Goal: Information Seeking & Learning: Stay updated

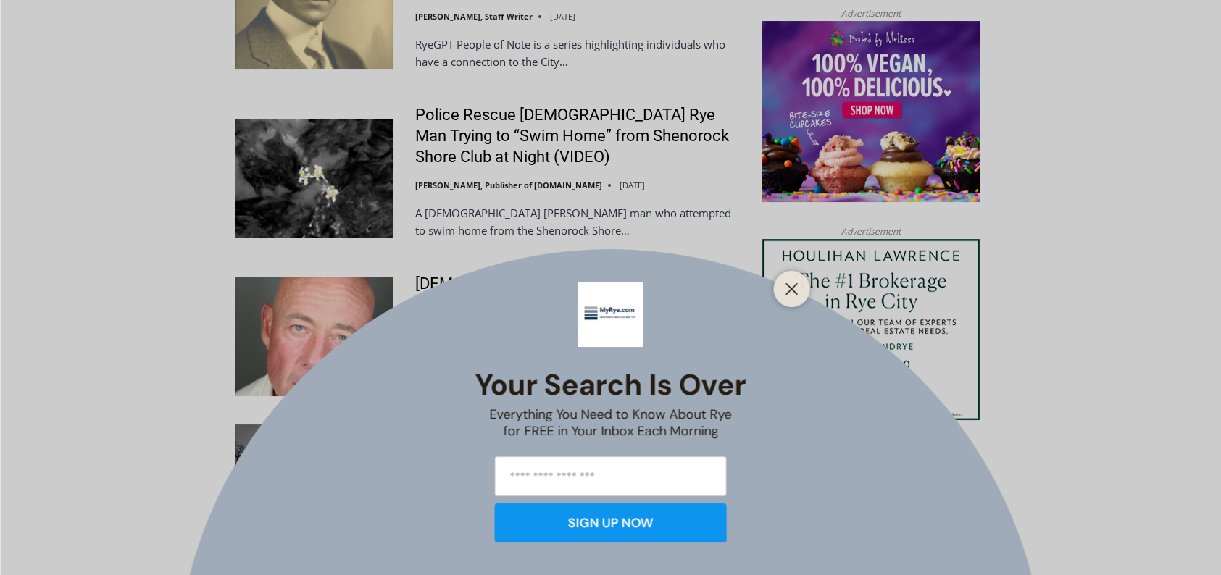
scroll to position [1640, 0]
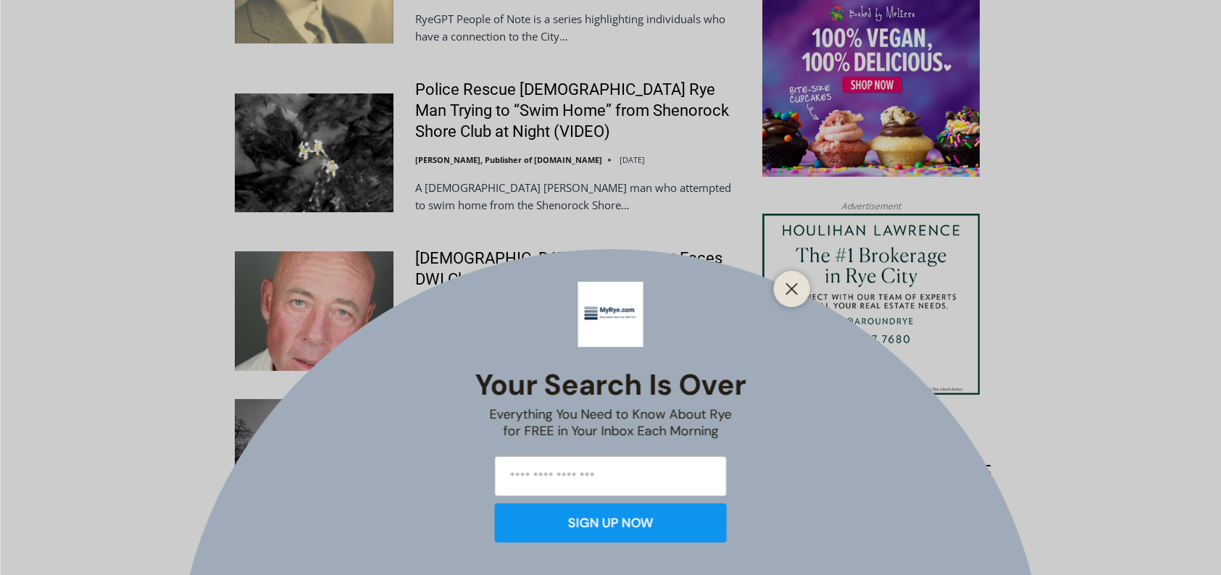
click at [797, 288] on button "Close" at bounding box center [792, 289] width 20 height 20
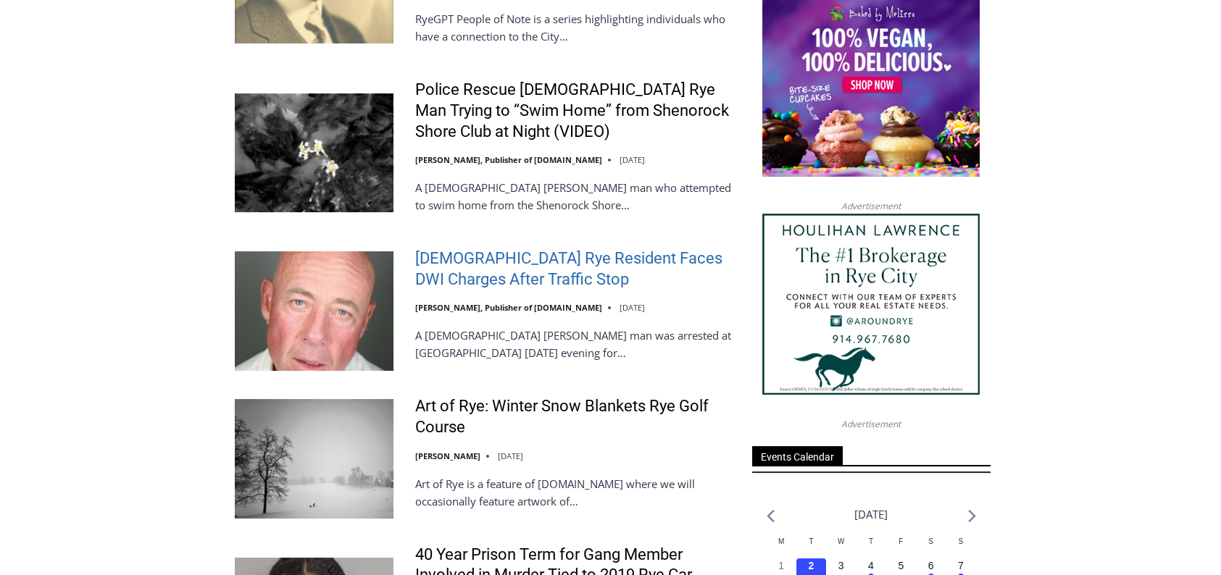
click at [542, 249] on link "[DEMOGRAPHIC_DATA] Rye Resident Faces DWI Charges After Traffic Stop" at bounding box center [574, 269] width 318 height 41
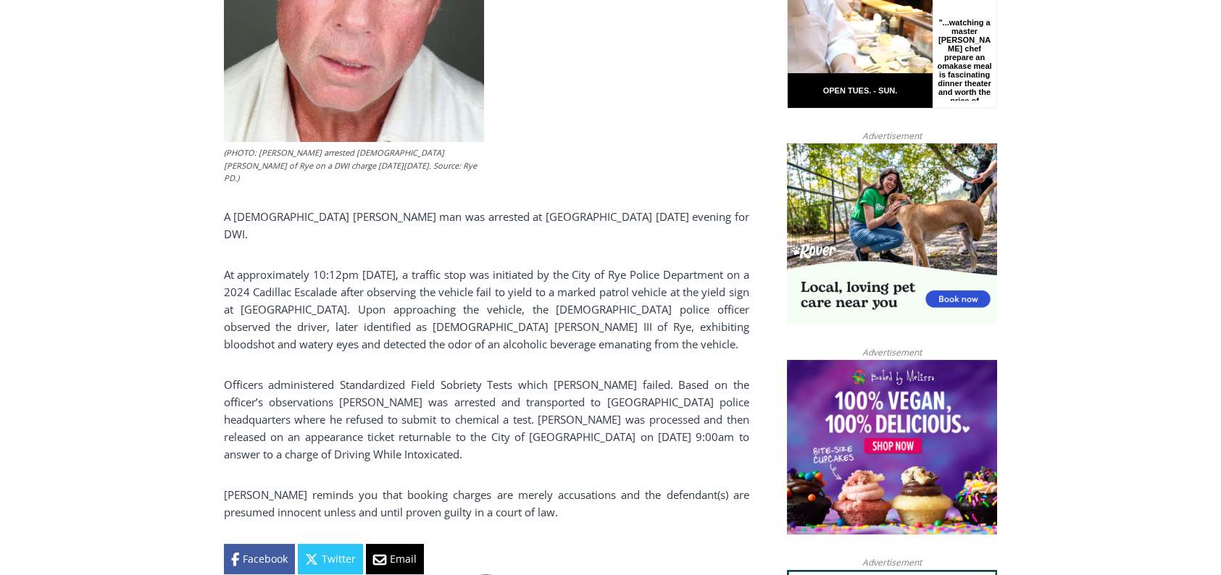
scroll to position [840, 0]
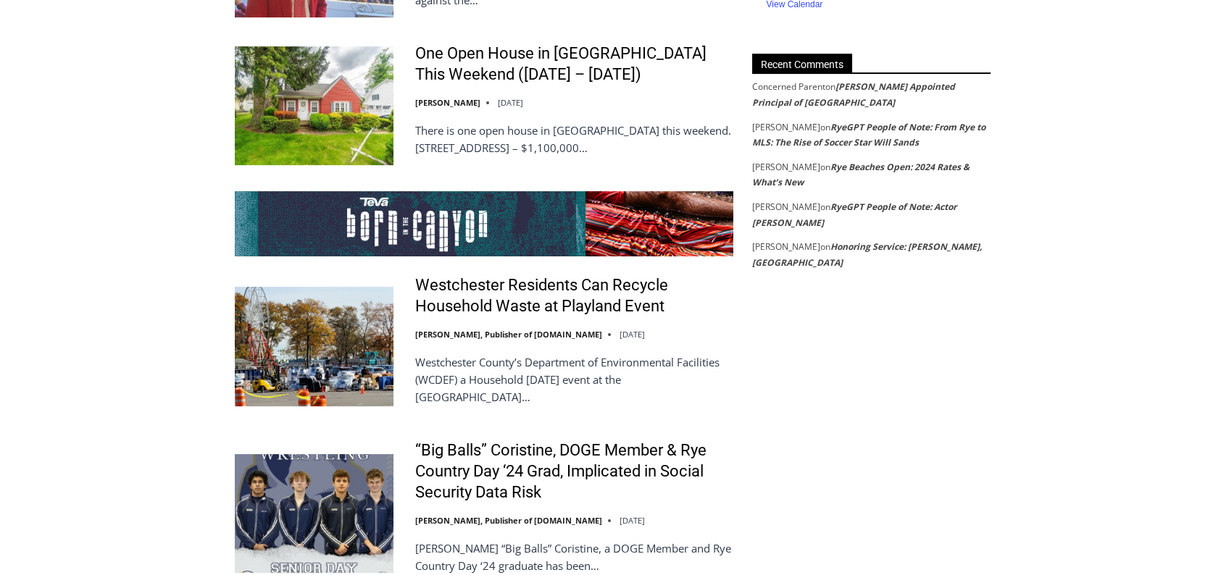
scroll to position [2655, 0]
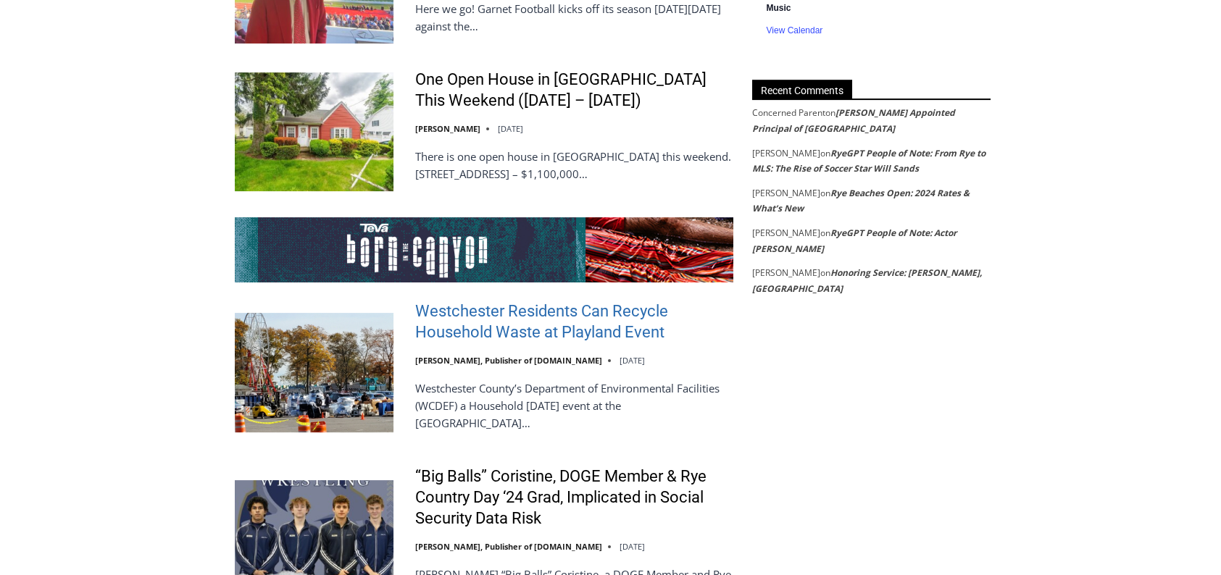
click at [569, 308] on link "Westchester Residents Can Recycle Household Waste at Playland Event" at bounding box center [574, 321] width 318 height 41
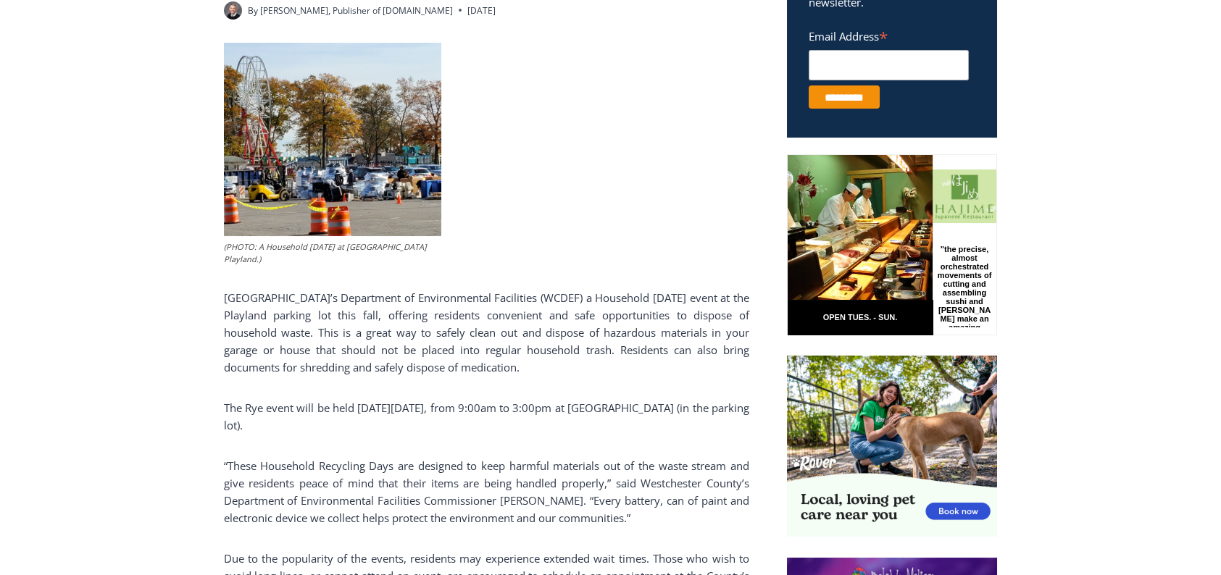
scroll to position [623, 0]
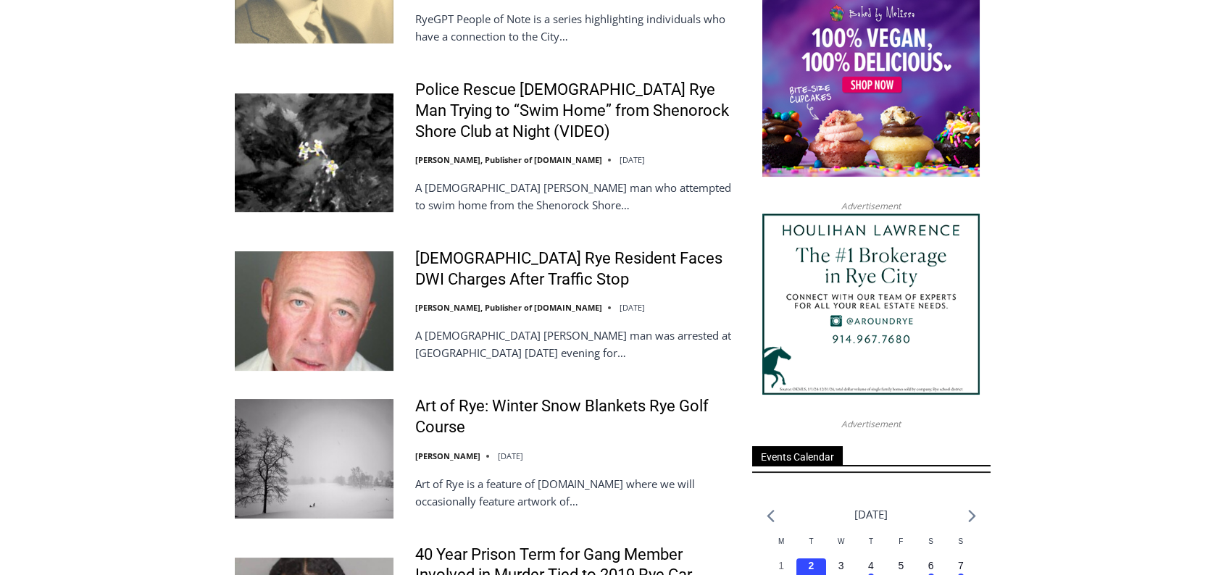
scroll to position [1568, 0]
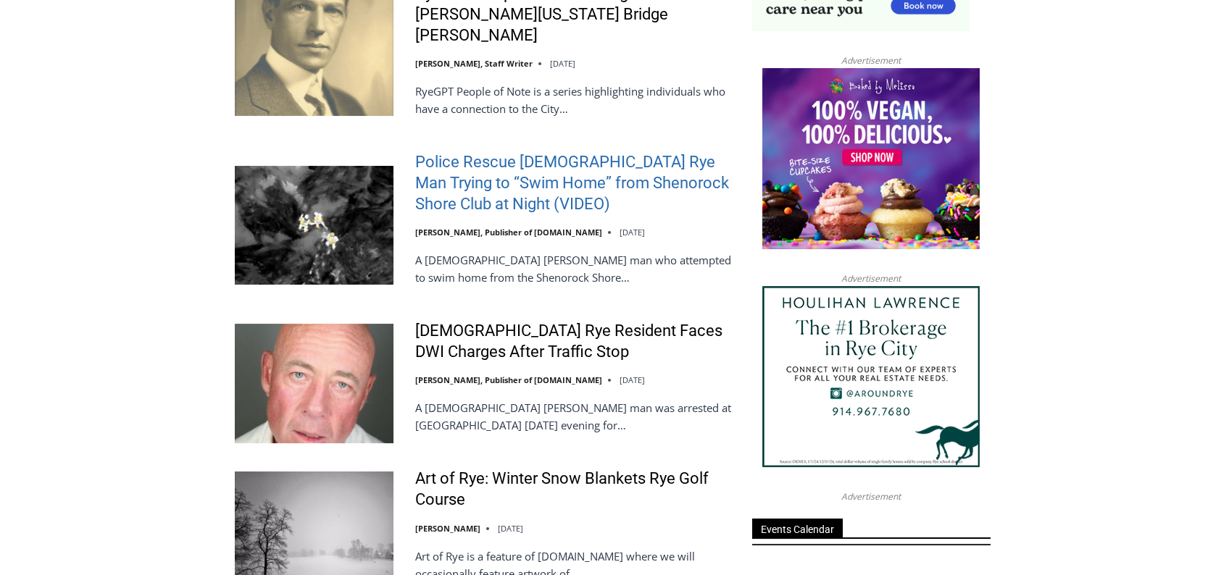
click at [569, 152] on link "Police Rescue [DEMOGRAPHIC_DATA] Rye Man Trying to “Swim Home” from Shenorock S…" at bounding box center [574, 183] width 318 height 62
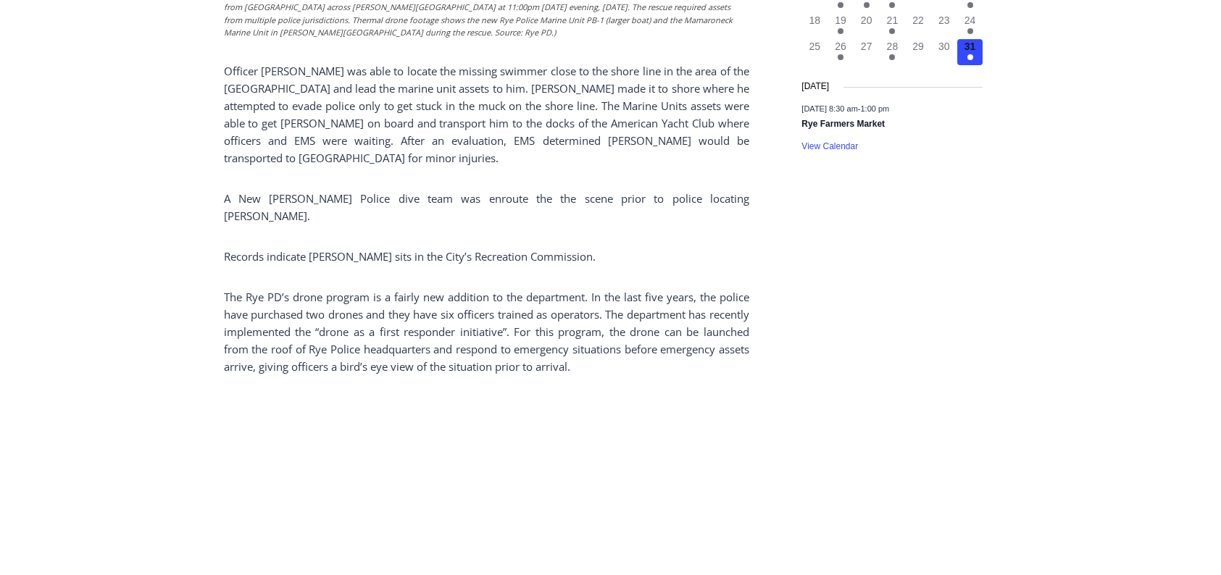
scroll to position [1811, 0]
